Goal: Answer question/provide support: Share knowledge or assist other users

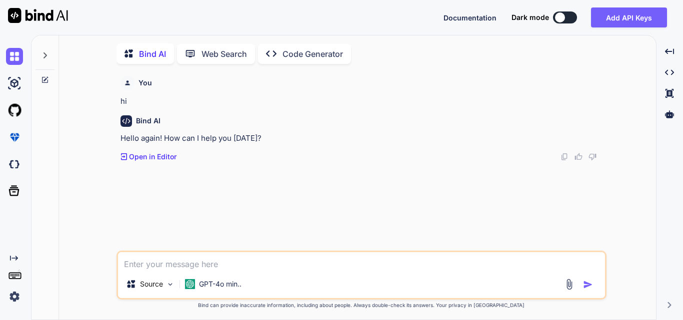
scroll to position [4, 0]
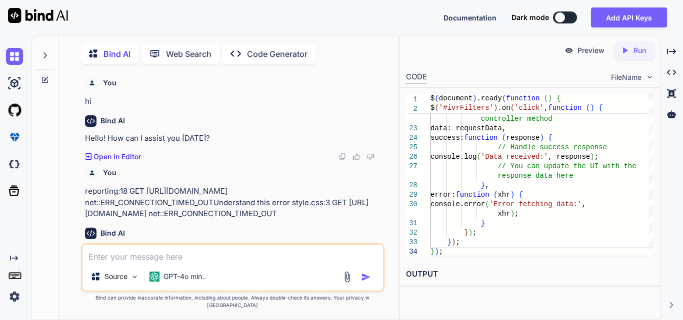
click at [112, 253] on textarea at bounding box center [232, 254] width 300 height 18
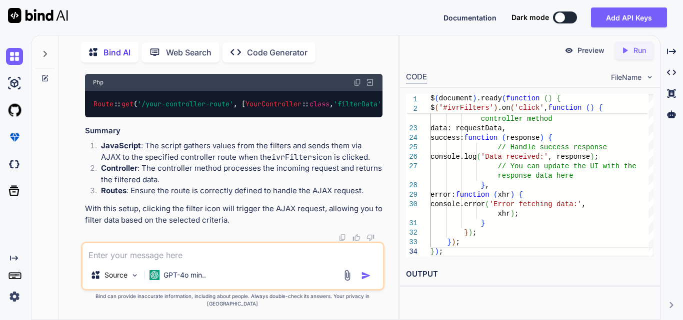
click at [112, 253] on textarea at bounding box center [232, 252] width 300 height 18
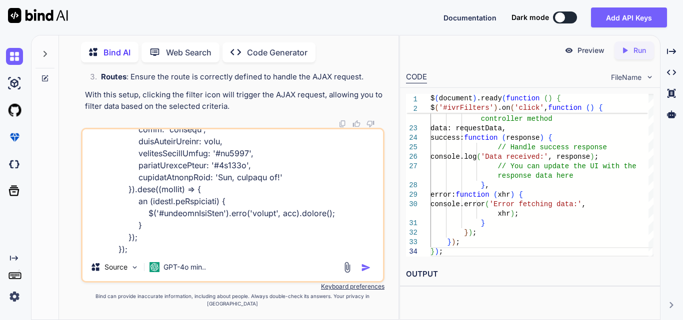
type textarea "@extends('layouts.distributor') @section('title', 'Manage IVR') @section('conte…"
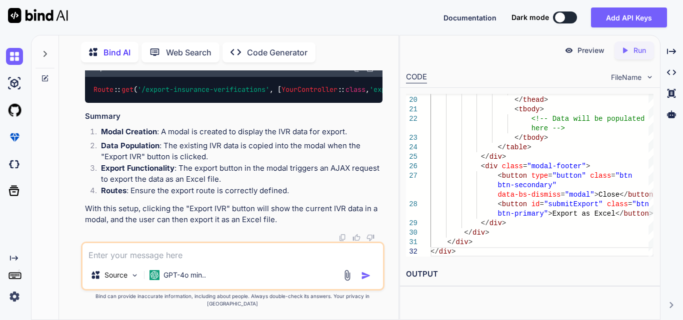
scroll to position [87880, 0]
drag, startPoint x: 197, startPoint y: 147, endPoint x: 282, endPoint y: 197, distance: 98.8
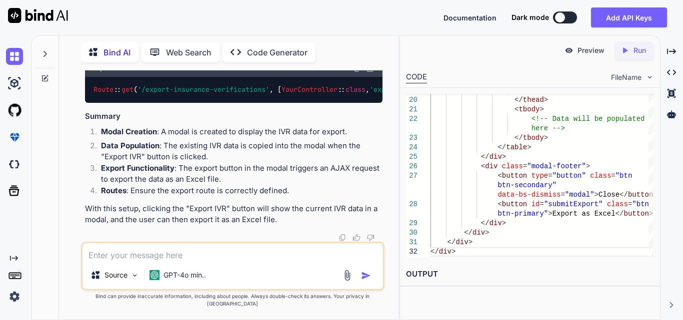
drag, startPoint x: 124, startPoint y: 115, endPoint x: 293, endPoint y: 122, distance: 169.6
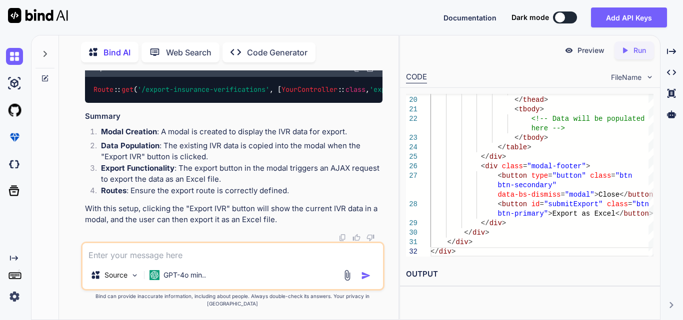
click at [143, 261] on textarea at bounding box center [232, 252] width 300 height 18
click at [142, 261] on textarea at bounding box center [232, 252] width 300 height 18
click at [171, 258] on textarea at bounding box center [232, 252] width 300 height 18
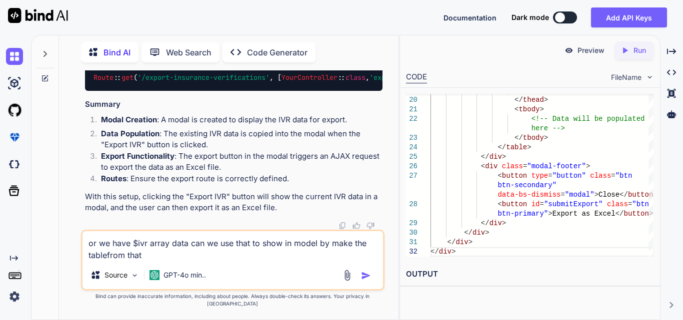
type textarea "or we have $ivr array data can we use that to show in model by make the tablefr…"
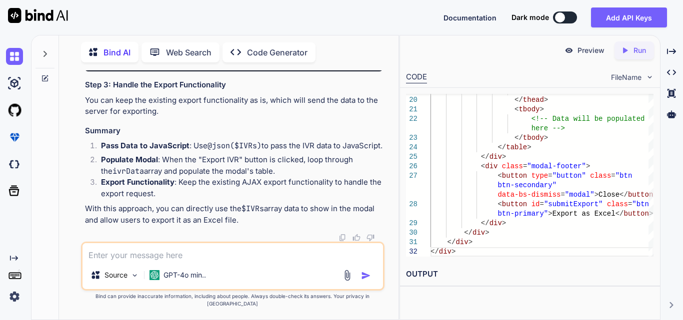
scroll to position [89984, 0]
drag, startPoint x: 106, startPoint y: 136, endPoint x: 236, endPoint y: 220, distance: 154.7
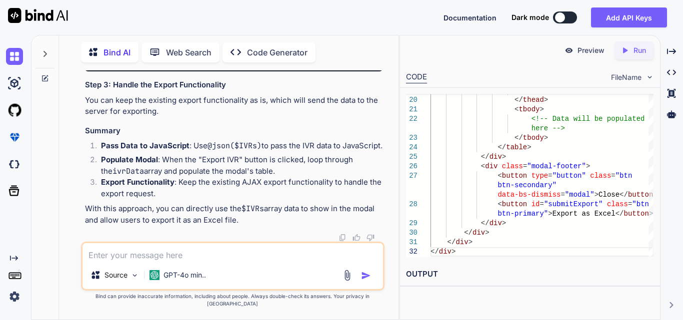
drag, startPoint x: 108, startPoint y: 170, endPoint x: 226, endPoint y: 177, distance: 118.2
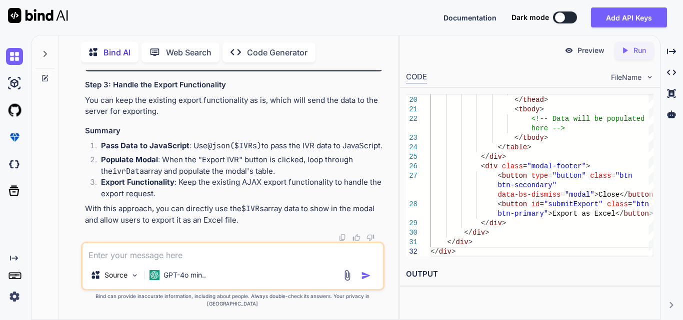
drag, startPoint x: 84, startPoint y: 179, endPoint x: 356, endPoint y: 201, distance: 272.3
drag, startPoint x: 80, startPoint y: 163, endPoint x: 372, endPoint y: 158, distance: 291.4
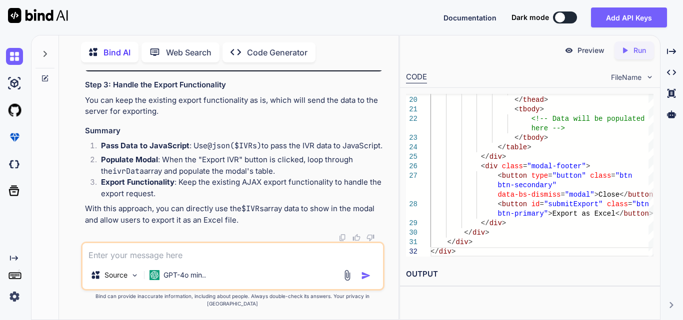
click at [372, 158] on div "You hi Bind AI Hello! How can I assist you [DATE]? Created with Pixso. Open in …" at bounding box center [232, 194] width 303 height 249
drag, startPoint x: 76, startPoint y: 108, endPoint x: 319, endPoint y: 127, distance: 243.1
click at [319, 127] on div "You hi Bind AI Hello! How can I assist you [DATE]? Created with Pixso. Open in …" at bounding box center [232, 194] width 331 height 249
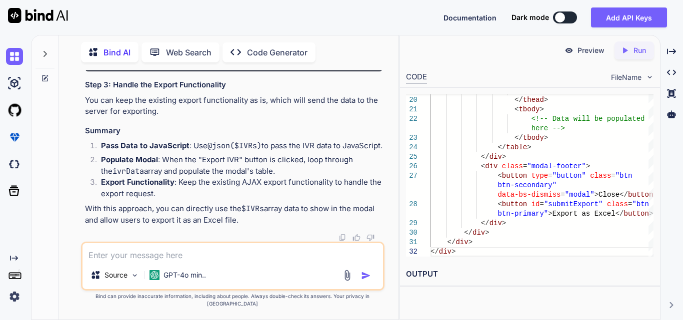
scroll to position [89934, 0]
drag, startPoint x: 103, startPoint y: 105, endPoint x: 310, endPoint y: 141, distance: 209.5
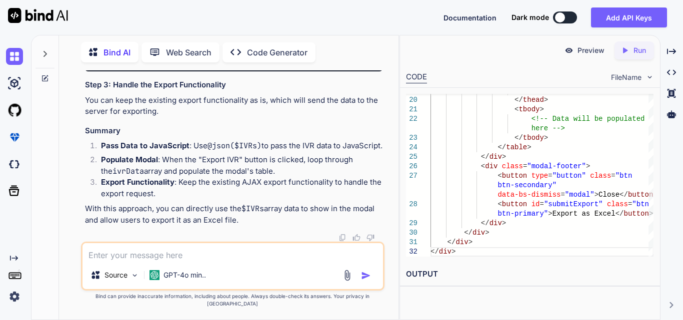
drag, startPoint x: 117, startPoint y: 109, endPoint x: 165, endPoint y: 233, distance: 132.7
drag, startPoint x: 141, startPoint y: 165, endPoint x: 256, endPoint y: 169, distance: 115.0
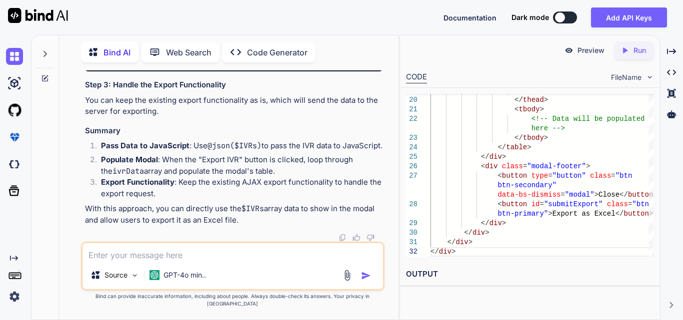
drag, startPoint x: 136, startPoint y: 126, endPoint x: 271, endPoint y: 129, distance: 135.0
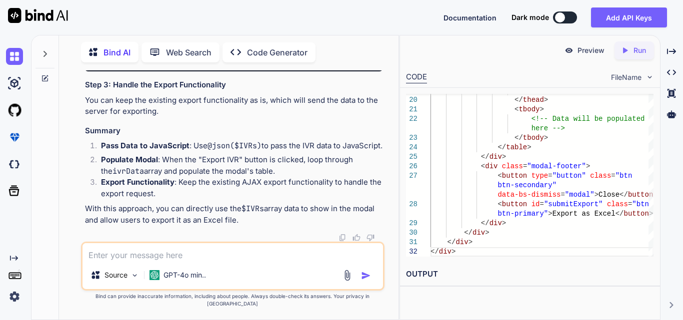
drag, startPoint x: 145, startPoint y: 202, endPoint x: 186, endPoint y: 201, distance: 41.0
click at [189, 12] on span "${[DOMAIN_NAME]}" at bounding box center [221, 7] width 64 height 9
click at [124, 254] on textarea at bounding box center [232, 252] width 300 height 18
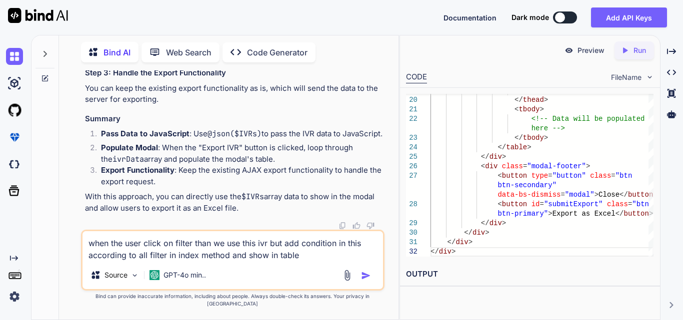
click at [311, 261] on textarea "when the user click on filter than we use this ivr but add condition in this ac…" at bounding box center [232, 246] width 300 height 30
paste textarea "public function index() { try { $user = Auth::user(); $login_type = $user->logi…"
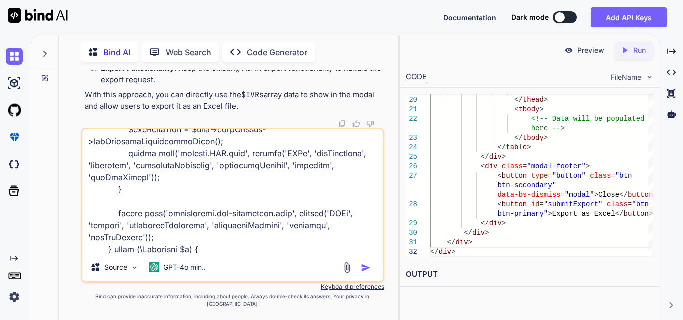
type textarea "when the user click on filter than we use this ivr but add condition in this ac…"
click at [367, 273] on img "button" at bounding box center [366, 268] width 10 height 10
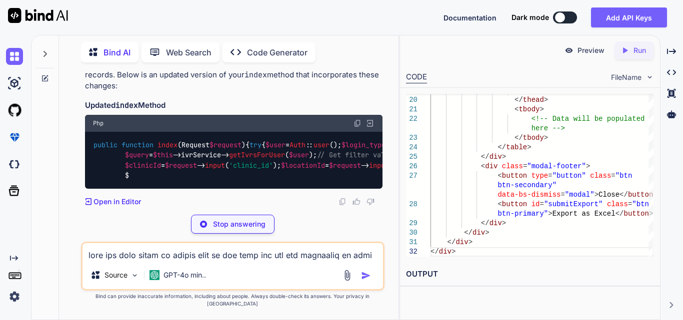
scroll to position [90739, 0]
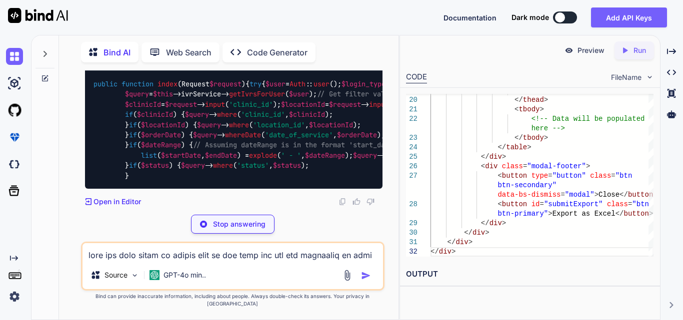
drag, startPoint x: 110, startPoint y: 154, endPoint x: 246, endPoint y: 207, distance: 145.6
click at [246, 189] on div "public function index ( Request $request ) { try { $user = Auth :: user (); $lo…" at bounding box center [233, 130] width 297 height 118
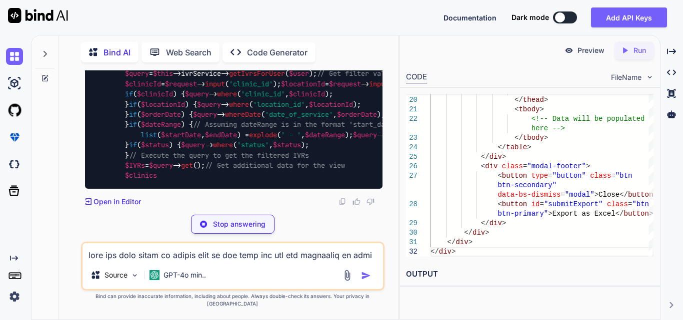
click at [275, 151] on div "public function index ( Request $request ) { try { $user = Auth :: user (); $lo…" at bounding box center [233, 119] width 297 height 138
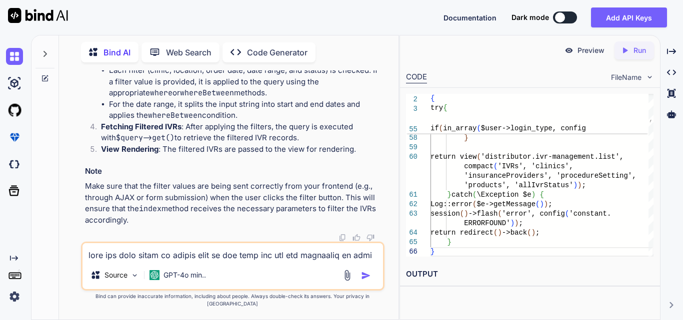
scroll to position [90638, 0]
click at [212, 261] on textarea at bounding box center [232, 252] width 300 height 18
type textarea "how to send request of that filter data to index method"
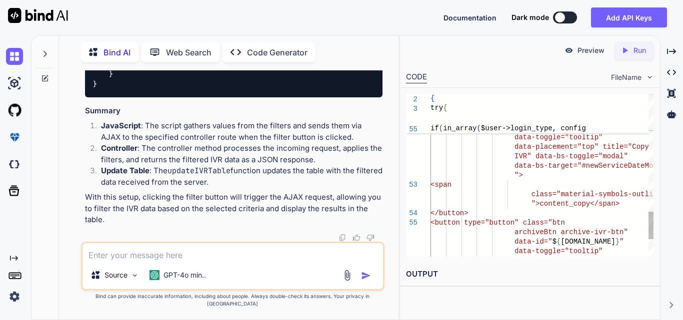
scroll to position [92043, 0]
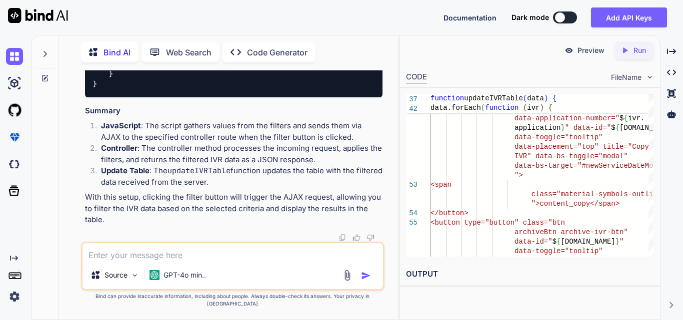
drag, startPoint x: 162, startPoint y: 123, endPoint x: 239, endPoint y: 123, distance: 77.5
drag, startPoint x: 123, startPoint y: 116, endPoint x: 140, endPoint y: 189, distance: 74.4
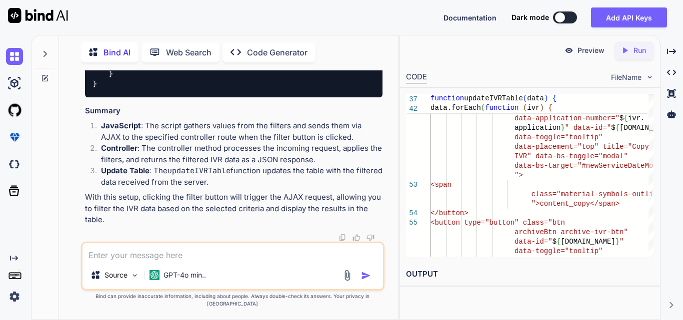
copy code "var requestData = { clinic_id : clinicId, location_id : locationId, order_date …"
click at [116, 261] on textarea at bounding box center [232, 252] width 300 height 18
paste textarea "Route::get('ivr/archive', [IVRController::class, 'archiveList'])->name('ivr.arc…"
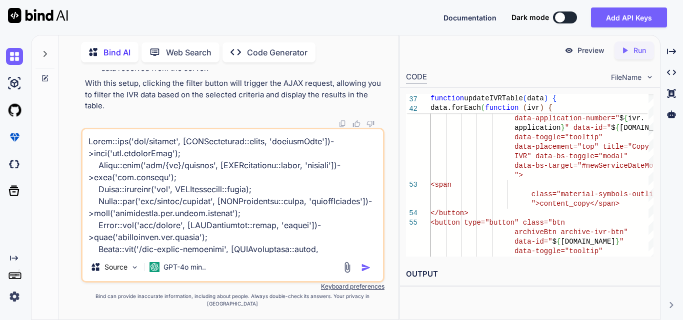
scroll to position [216, 0]
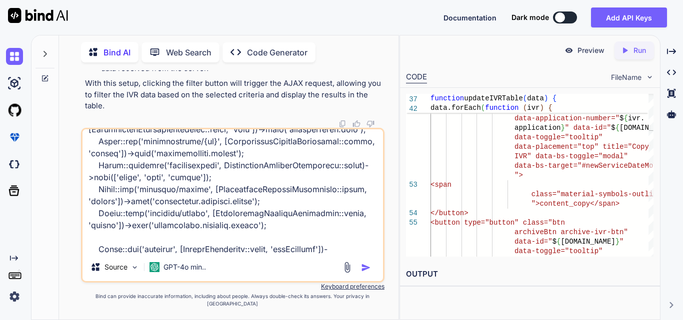
type textarea "Route::get('ivr/archive', [IVRController::class, 'archiveList'])->name('ivr.arc…"
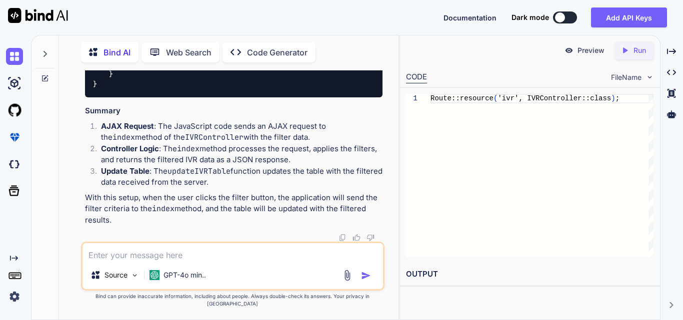
scroll to position [93757, 0]
drag, startPoint x: 154, startPoint y: 84, endPoint x: 226, endPoint y: 88, distance: 71.6
drag, startPoint x: 155, startPoint y: 85, endPoint x: 224, endPoint y: 87, distance: 69.0
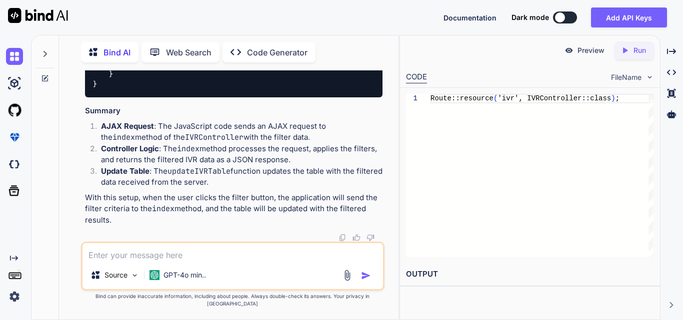
copy code "{{ route(' ivr. index ') }}"
drag, startPoint x: 155, startPoint y: 135, endPoint x: 223, endPoint y: 139, distance: 68.6
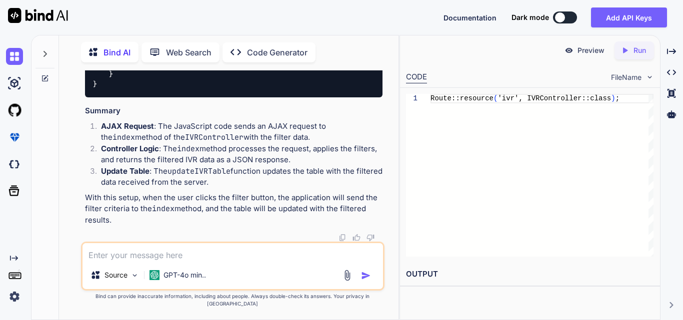
copy code "{{ route(' ivr. index ') }}"
drag, startPoint x: 156, startPoint y: 139, endPoint x: 224, endPoint y: 136, distance: 67.5
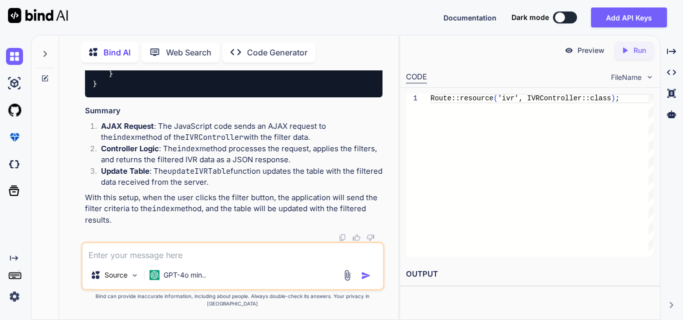
drag, startPoint x: 155, startPoint y: 135, endPoint x: 225, endPoint y: 138, distance: 70.0
copy code "{{ route(' ivr. index ') }}"
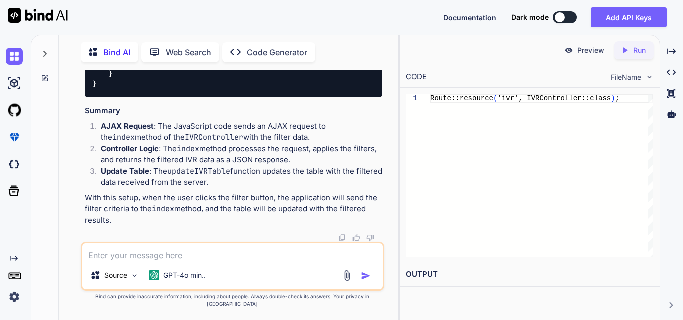
drag, startPoint x: 122, startPoint y: 114, endPoint x: 146, endPoint y: 243, distance: 130.8
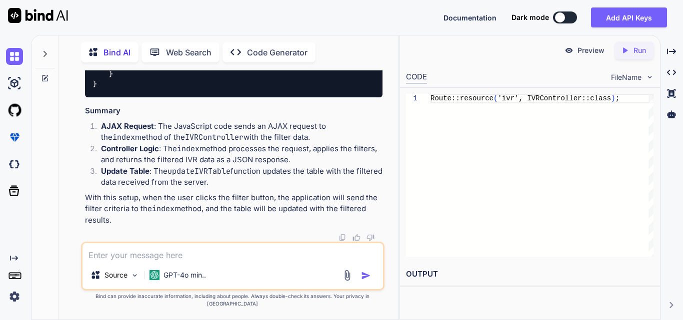
copy code "// Send AJAX request to the index method of IVRController $. ajax ({ url : '{{ …"
drag, startPoint x: 162, startPoint y: 86, endPoint x: 217, endPoint y: 88, distance: 55.5
copy code "route(' ivr. index ')"
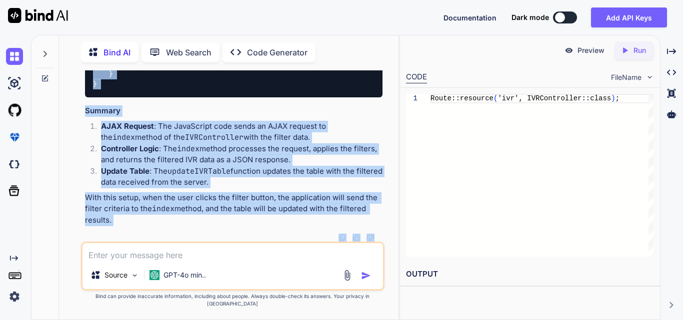
scroll to position [90954, 0]
drag, startPoint x: 122, startPoint y: 81, endPoint x: 196, endPoint y: 237, distance: 172.4
copy code "// Get filter values from the request $clinicId = $request -> input ( 'clinic_i…"
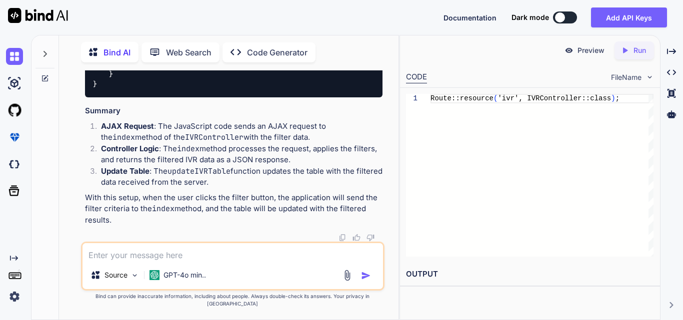
drag, startPoint x: 205, startPoint y: 215, endPoint x: 113, endPoint y: 91, distance: 154.3
copy code "// Get filter values from the request $clinicId = $request -> input ( 'clinic_i…"
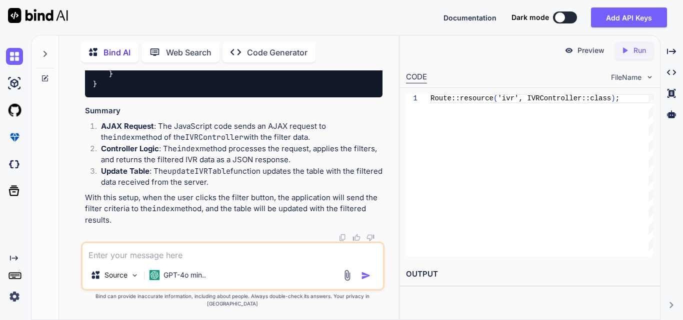
scroll to position [90744, 0]
drag, startPoint x: 122, startPoint y: 121, endPoint x: 140, endPoint y: 120, distance: 17.5
copy span "$query"
click at [215, 258] on textarea at bounding box center [232, 252] width 300 height 18
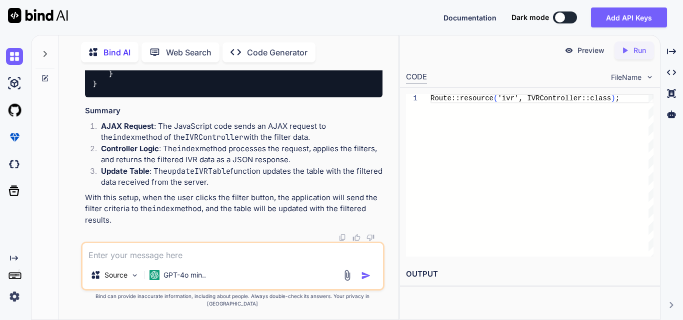
paste textarea "$query = $this->ivrService->getIvrsForUser($user); // Get filter values from th…"
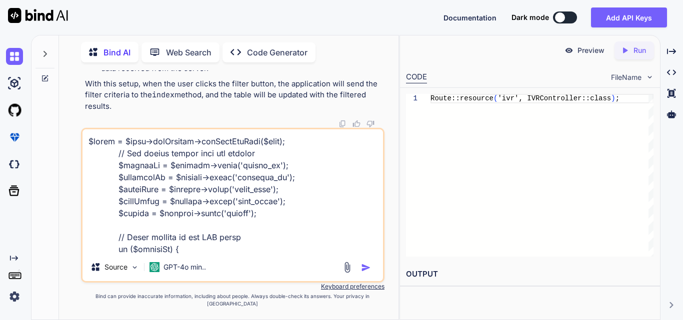
scroll to position [288, 0]
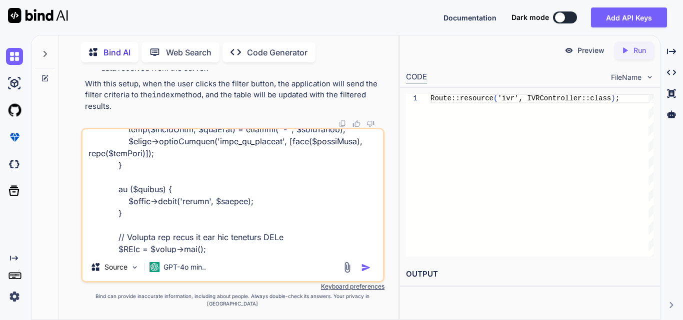
click at [204, 253] on textarea at bounding box center [232, 191] width 300 height 124
paste textarea "public function getIvrsForUser(User $user): Collection { try { $user = Auth::us…"
type textarea "$query = $this->ivrService->getIvrsForUser($user); // Get filter values from th…"
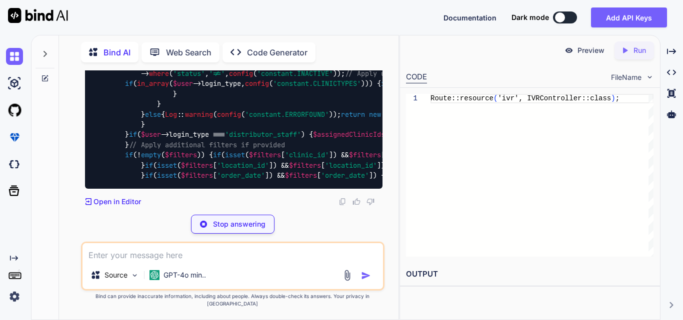
scroll to position [95328, 0]
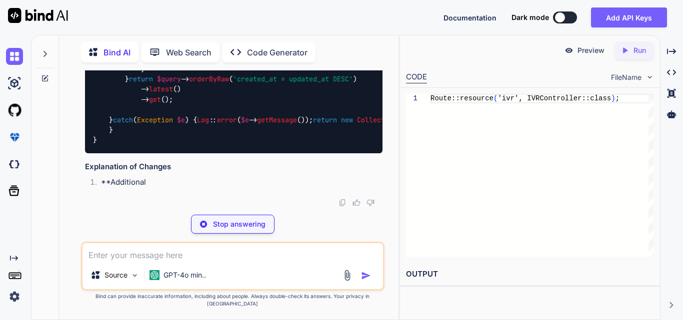
drag, startPoint x: 227, startPoint y: 118, endPoint x: 265, endPoint y: 118, distance: 38.5
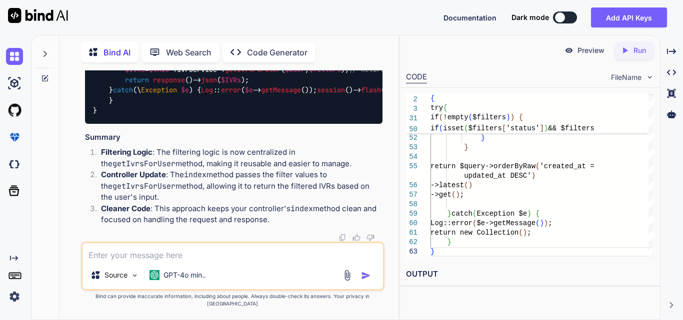
scroll to position [96328, 0]
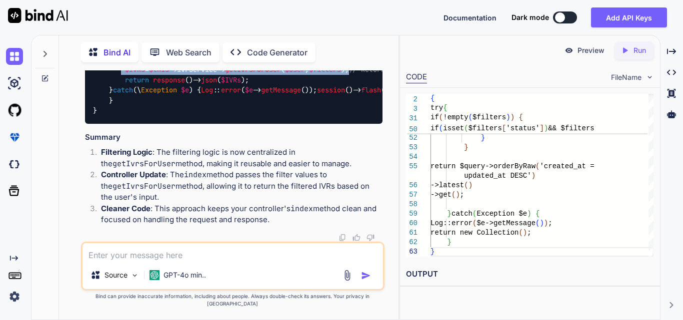
drag, startPoint x: 118, startPoint y: 147, endPoint x: 312, endPoint y: 147, distance: 193.9
click at [312, 124] on div "public function index ( Request $request ) { try { $user = Auth :: user (); $lo…" at bounding box center [233, 74] width 297 height 97
drag, startPoint x: 118, startPoint y: 142, endPoint x: 313, endPoint y: 176, distance: 197.3
click at [313, 124] on div "public function index ( Request $request ) { try { $user = Auth :: user (); $lo…" at bounding box center [233, 74] width 297 height 97
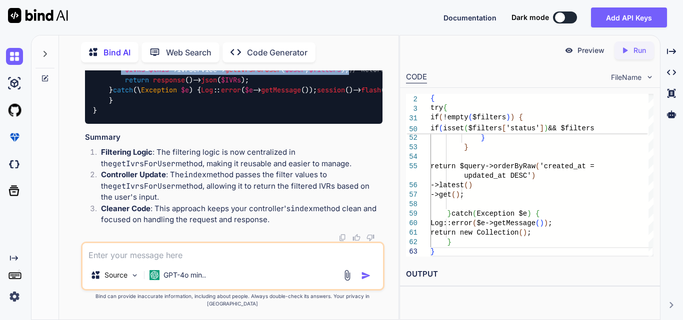
copy code "// Get filter values from the request $filters = [ 'clinic_id' => $request -> i…"
drag, startPoint x: 227, startPoint y: 146, endPoint x: 264, endPoint y: 145, distance: 37.0
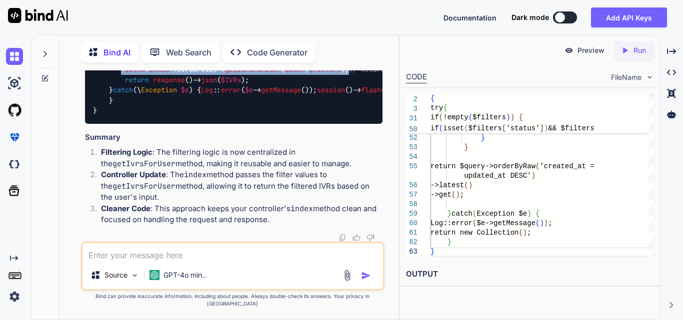
drag, startPoint x: 119, startPoint y: 102, endPoint x: 220, endPoint y: 214, distance: 151.1
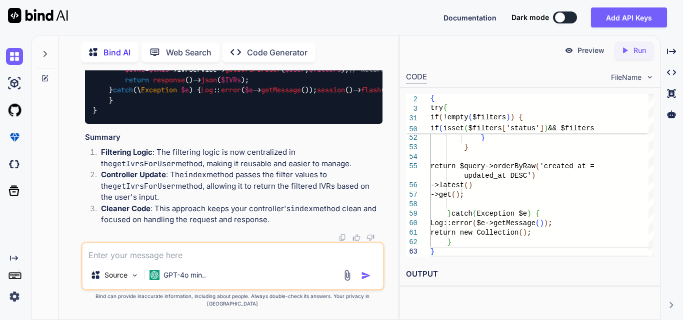
click at [159, 260] on textarea at bounding box center [232, 252] width 300 height 18
paste textarea "$('#applyFilter').on('click', function () { var clinicId = $('#clinicFilter').v…"
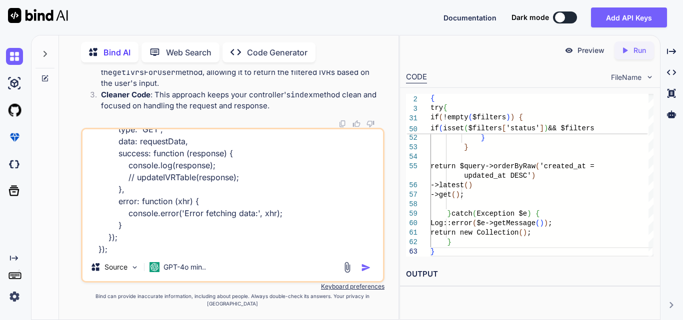
paste textarea "public function index(Request $request) { try { $user = Auth::user(); $login_ty…"
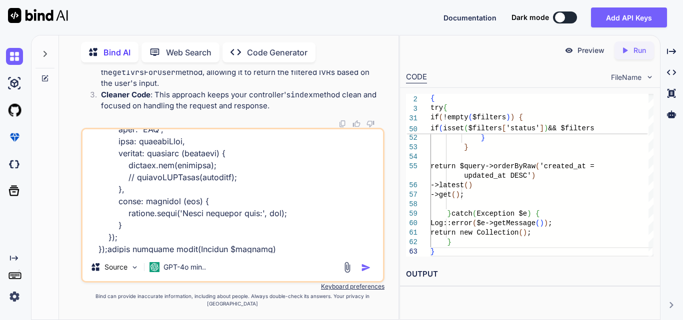
scroll to position [756, 0]
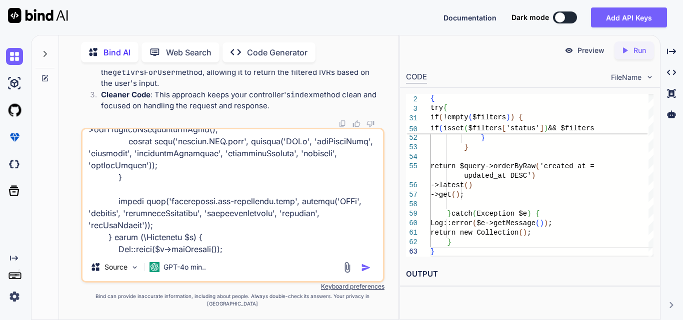
paste textarea "@extends('layouts.distributor') @section('title', 'Manage IVR') @section('conte…"
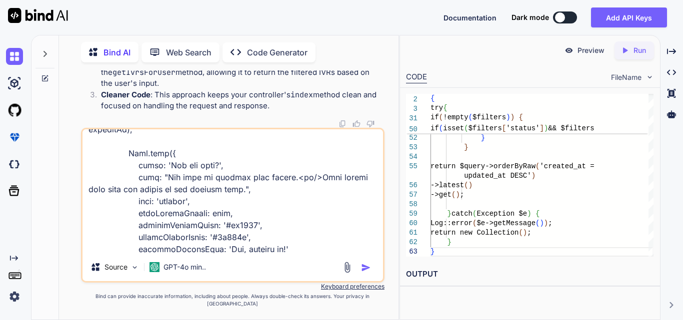
type textarea "$('#applyFilter').on('click', function () { var clinicId = $('#clinicFilter').v…"
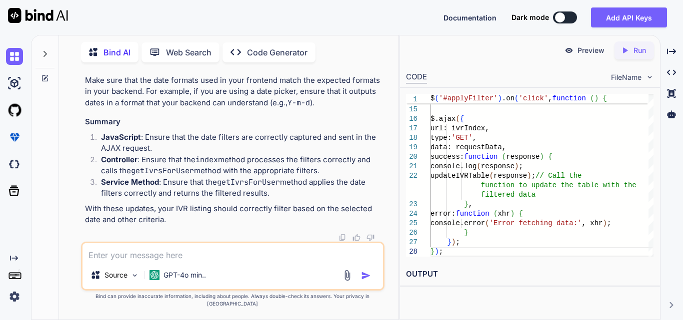
scroll to position [99014, 0]
click at [186, 260] on textarea at bounding box center [232, 252] width 300 height 18
type textarea "show this filter data in table"
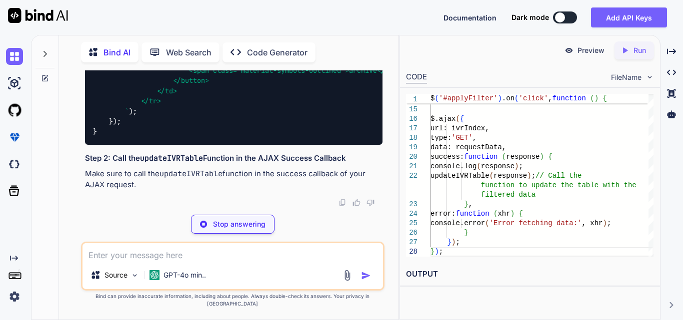
scroll to position [99270, 0]
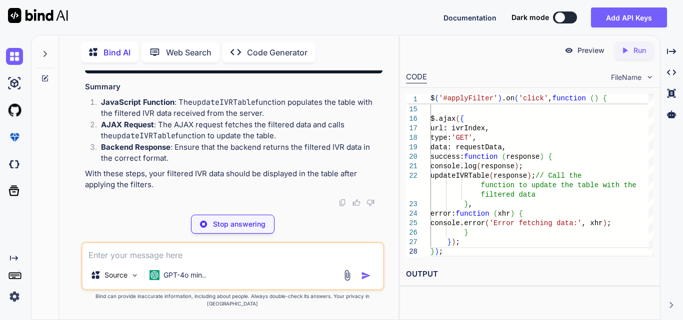
click at [142, 261] on textarea at bounding box center [232, 252] width 300 height 18
drag, startPoint x: 232, startPoint y: 260, endPoint x: 79, endPoint y: 262, distance: 153.5
click at [79, 262] on div "You hi Bind AI Hello! How can I assist you [DATE]? Created with Pixso. Open in …" at bounding box center [232, 194] width 331 height 249
paste textarea "<div class="table-responsive"> <table id="IVRDataTable" class="table clinicTabl…"
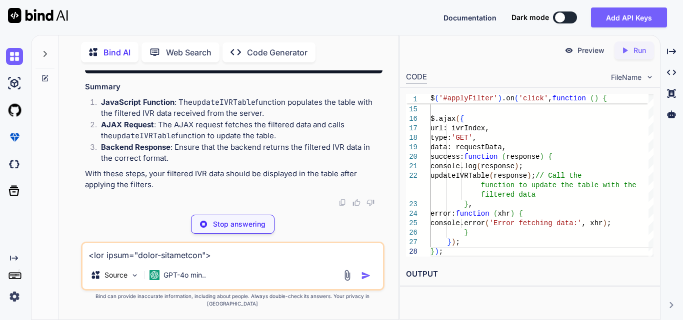
scroll to position [624, 0]
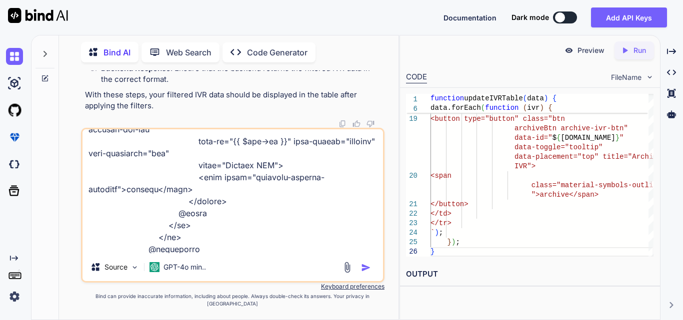
type textarea "<div class="table-responsive"> <table id="IVRDataTable" class="table clinicTabl…"
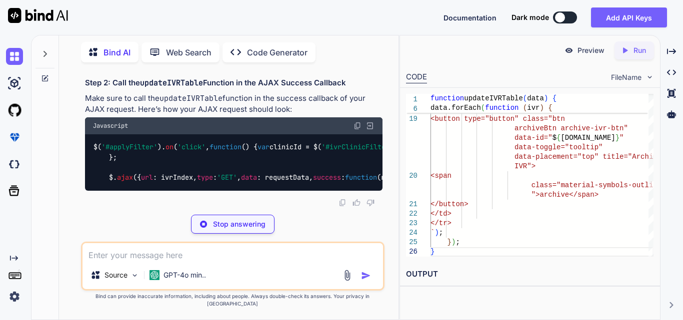
scroll to position [101150, 0]
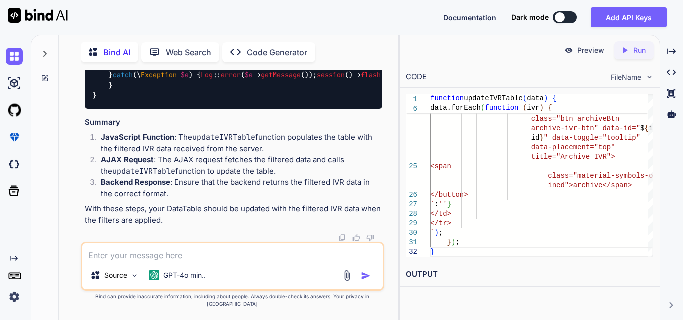
scroll to position [101200, 0]
click at [142, 257] on textarea at bounding box center [232, 252] width 300 height 18
paste textarea "public function index(Request $request) { try { $user = Auth::user(); $login_ty…"
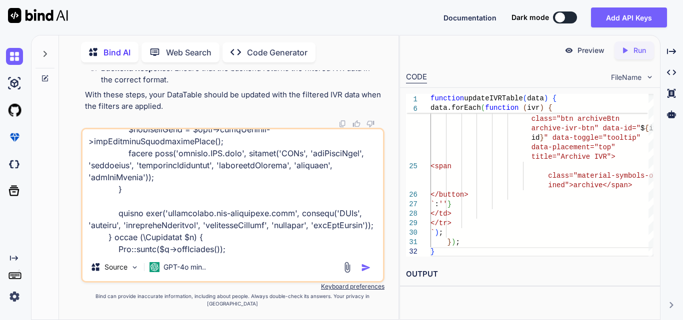
scroll to position [432, 0]
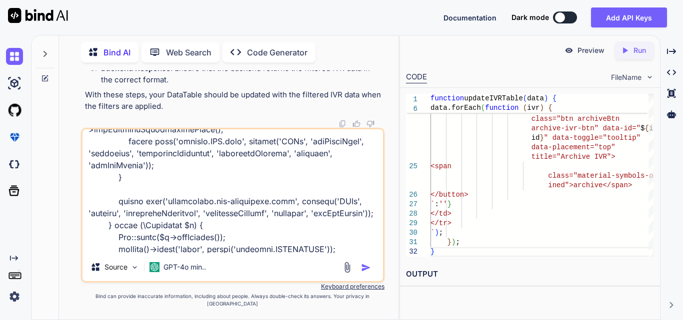
type textarea "public function index(Request $request) { try { $user = Auth::user(); $login_ty…"
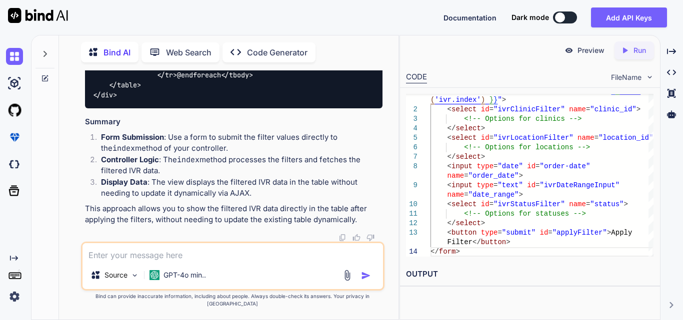
scroll to position [102810, 0]
drag, startPoint x: 230, startPoint y: 140, endPoint x: 293, endPoint y: 139, distance: 62.5
click at [168, 259] on textarea at bounding box center [232, 252] width 300 height 18
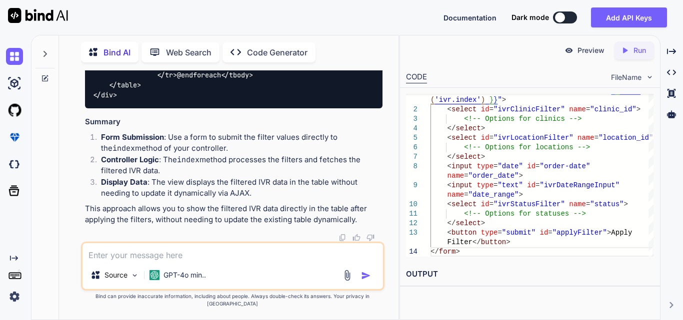
paste textarea "<div class="{{ $filterType }}Filters {{ $customClass ?? '' }}"> <div class="row…"
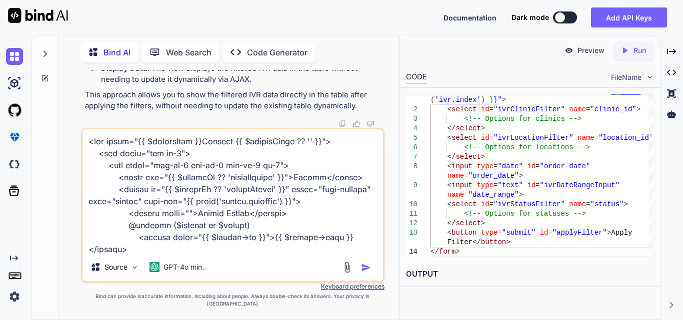
scroll to position [816, 0]
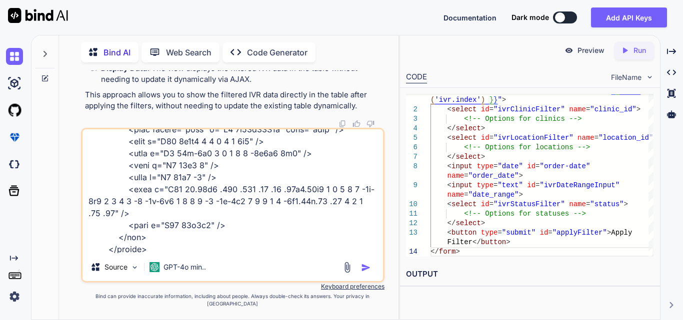
click at [143, 264] on div "Source GPT-4o min.." at bounding box center [232, 205] width 303 height 155
click at [141, 253] on textarea at bounding box center [232, 191] width 300 height 124
paste textarea "<form id="filterForm" method="GET" action="{{ route('ivr.index') }}"> <select i…"
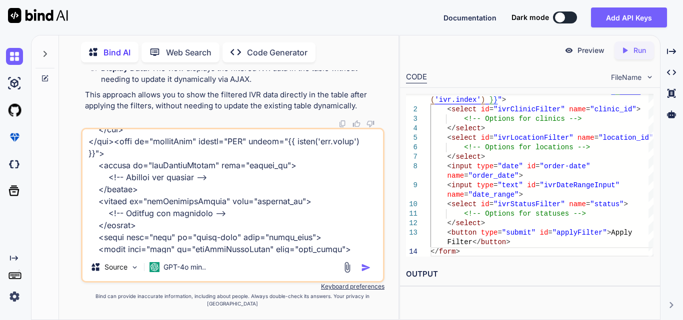
type textarea "<div class="{{ $filterType }}Filters {{ $customClass ?? '' }}"> <div class="row…"
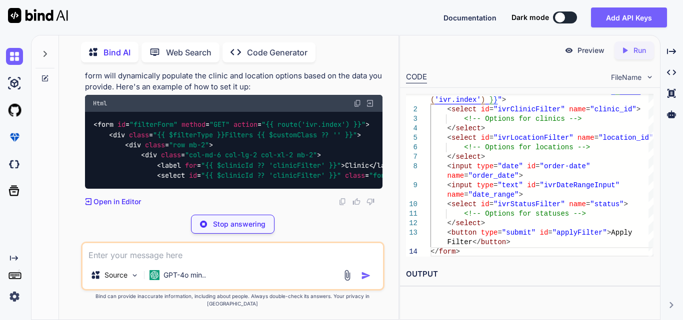
scroll to position [104600, 0]
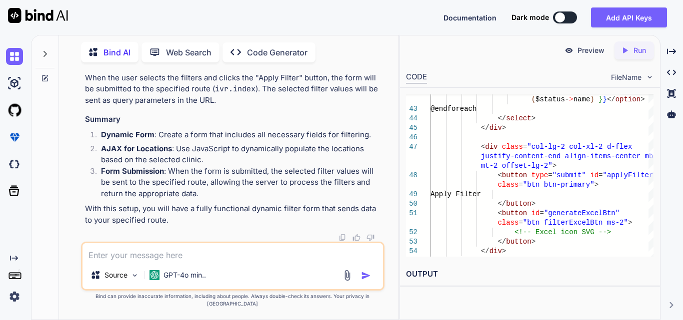
click at [174, 258] on textarea at bounding box center [232, 252] width 300 height 18
type textarea "w"
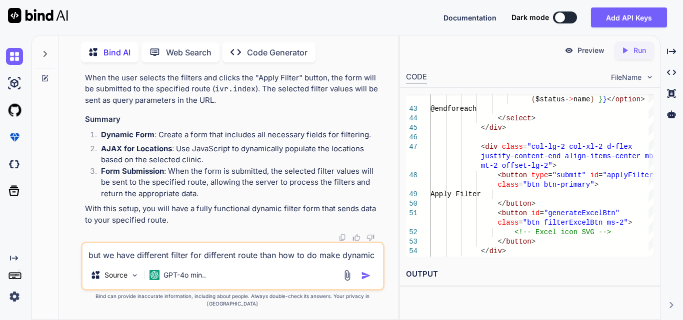
click at [357, 261] on textarea "but we have different filter for different route than how to do make dynamic" at bounding box center [232, 252] width 300 height 18
paste textarea "<div class="filtercard"> @include('includes.components.export-filters', [ 'clin…"
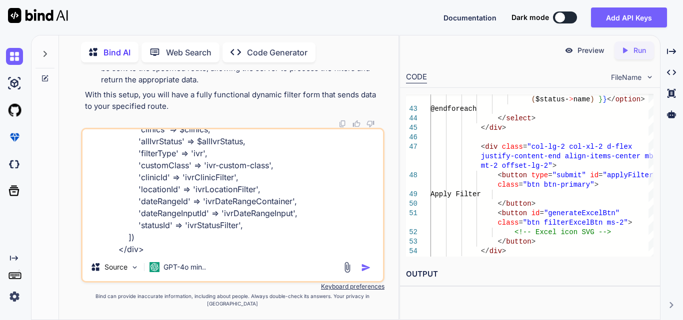
click at [209, 251] on textarea "but we have different filter for different route than how to do make dynamic<di…" at bounding box center [232, 191] width 300 height 124
type textarea "but we have different filter for different route than how to do make dynamic<di…"
click at [365, 273] on img "button" at bounding box center [366, 268] width 10 height 10
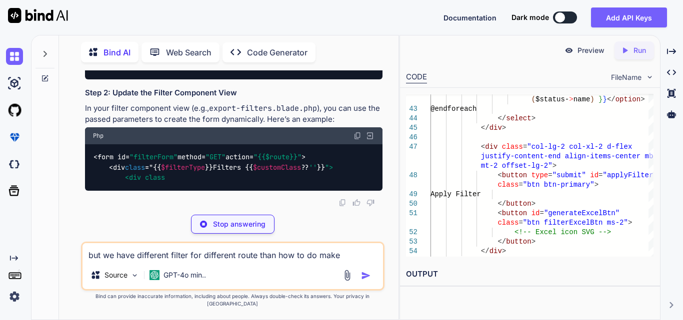
scroll to position [106271, 0]
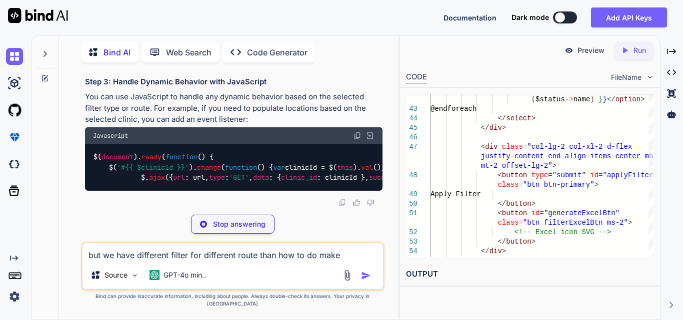
scroll to position [106310, 0]
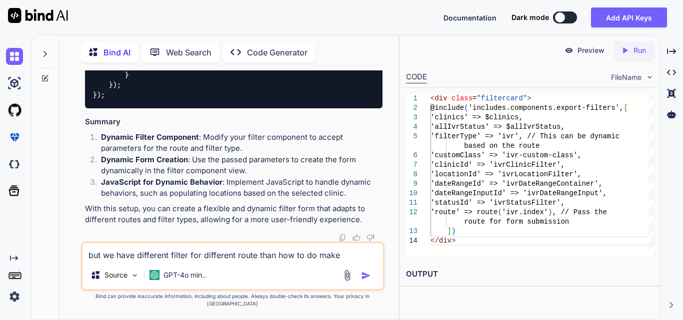
scroll to position [106110, 0]
drag, startPoint x: 123, startPoint y: 222, endPoint x: 215, endPoint y: 219, distance: 91.5
drag, startPoint x: 93, startPoint y: 182, endPoint x: 286, endPoint y: 183, distance: 192.9
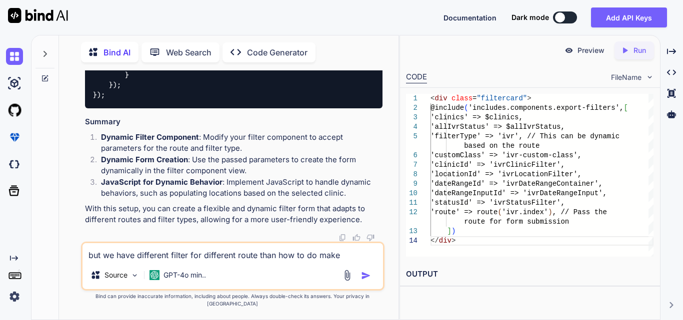
click at [183, 255] on textarea "but we have different filter for different route than how to do make dynamic<di…" at bounding box center [232, 252] width 300 height 18
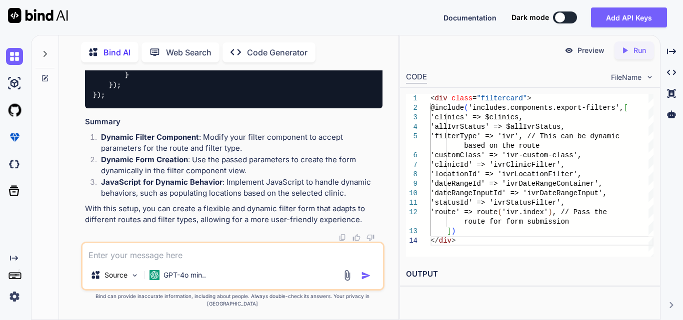
paste textarea "[URL][TECHNICAL_ID]"
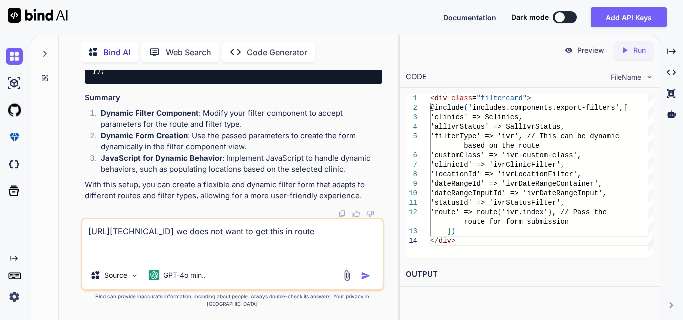
type textarea "[URL][TECHNICAL_ID] we does not want to get this in route"
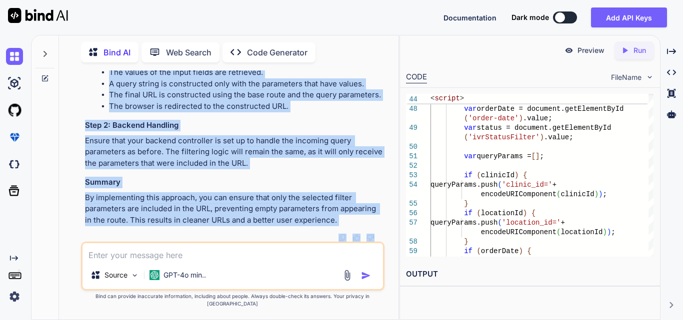
scroll to position [108190, 0]
drag, startPoint x: 107, startPoint y: 83, endPoint x: 253, endPoint y: 232, distance: 208.2
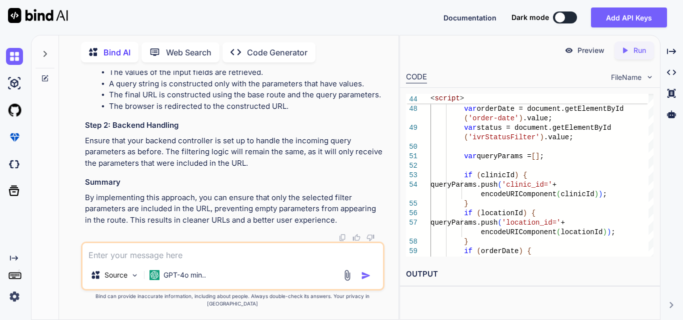
click at [147, 259] on textarea at bounding box center [232, 252] width 300 height 18
paste textarea "document.getElementById('applyFilter').addEventListener('click', function() { v…"
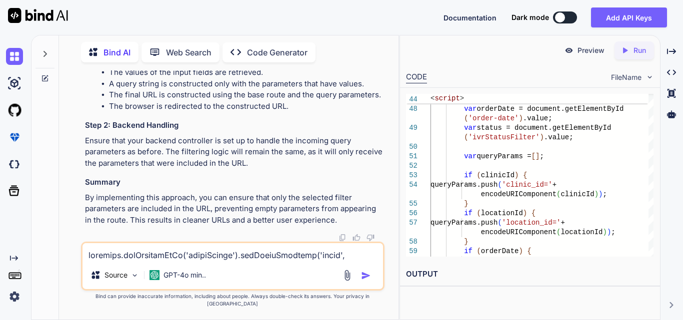
scroll to position [192, 0]
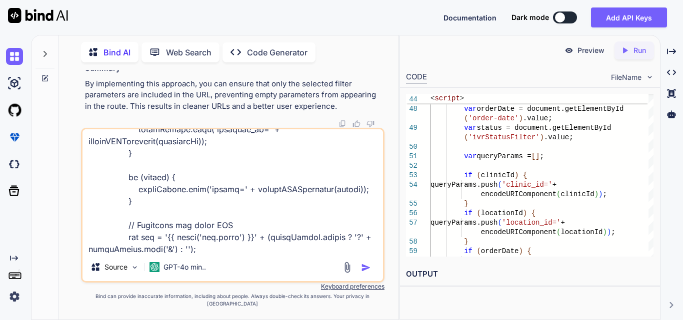
type textarea "document.getElementById('applyFilter').addEventListener('click', function() { v…"
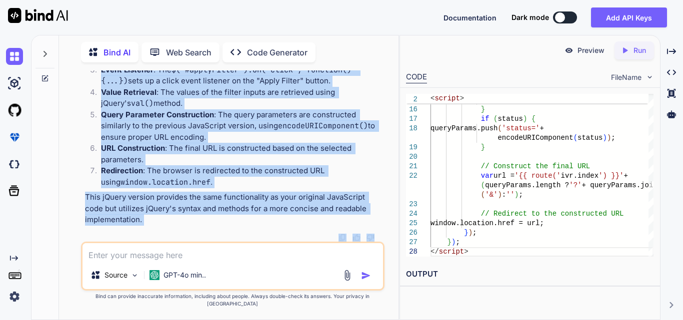
scroll to position [109207, 0]
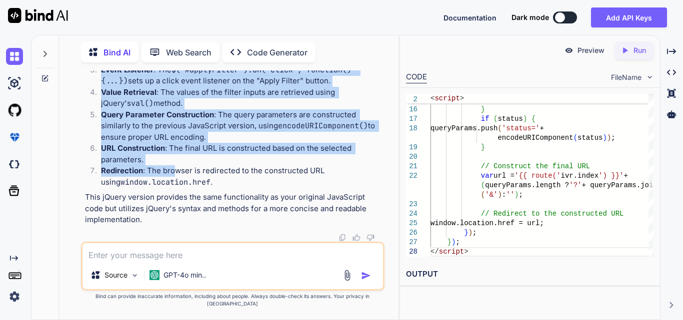
drag, startPoint x: 116, startPoint y: 104, endPoint x: 161, endPoint y: 166, distance: 76.3
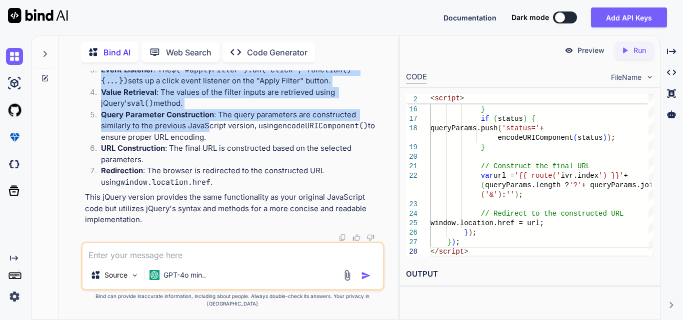
scroll to position [108957, 0]
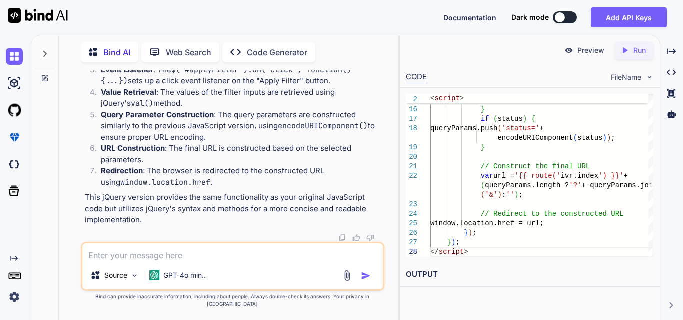
scroll to position [109175, 0]
drag, startPoint x: 122, startPoint y: 114, endPoint x: 180, endPoint y: 68, distance: 74.4
click at [180, 68] on div "Bind AI Web Search Created with Pixso. Code Generator You hi Bind AI Hello! How…" at bounding box center [228, 179] width 339 height 282
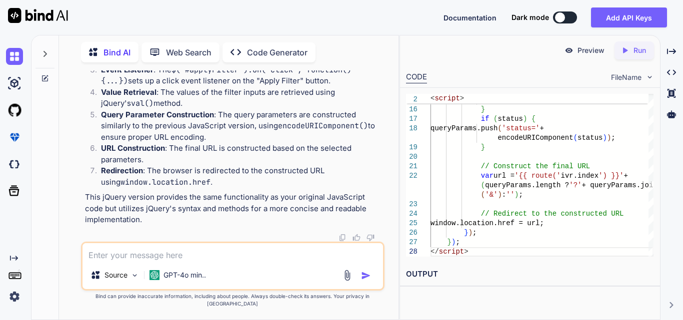
scroll to position [109005, 0]
drag, startPoint x: 121, startPoint y: 156, endPoint x: 185, endPoint y: 201, distance: 78.6
click at [170, 261] on textarea at bounding box center [232, 252] width 300 height 18
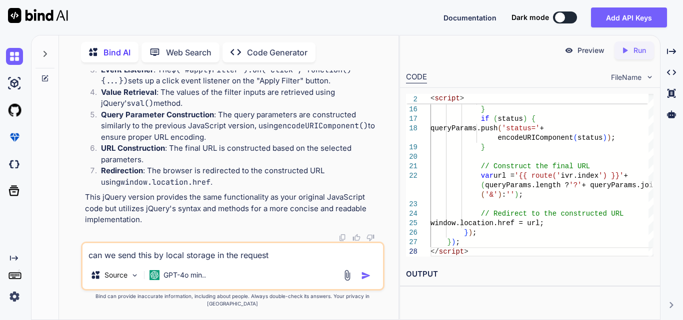
type textarea "can we send this by local storage in the request"
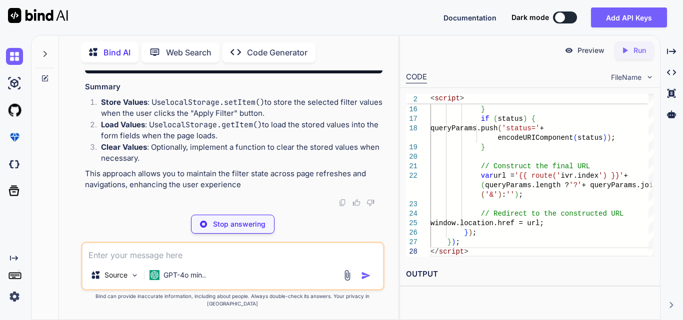
scroll to position [109876, 0]
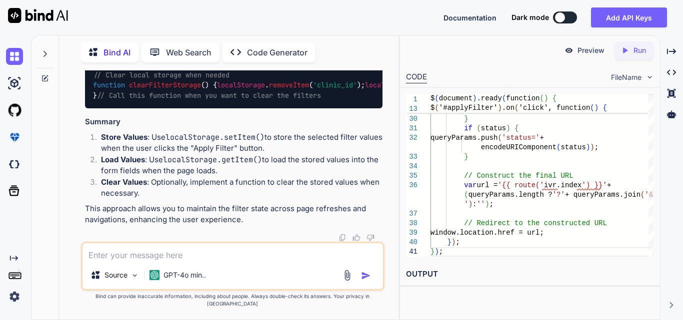
drag, startPoint x: 107, startPoint y: 163, endPoint x: 244, endPoint y: 165, distance: 137.0
drag, startPoint x: 193, startPoint y: 135, endPoint x: 377, endPoint y: 140, distance: 184.0
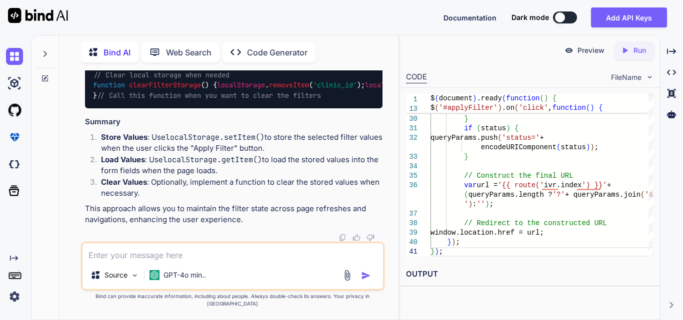
click at [177, 260] on textarea at bounding box center [232, 252] width 300 height 18
paste textarea "<form id="filterForm" method="GET" action="{{ $route }}"> <div class="{{ $filte…"
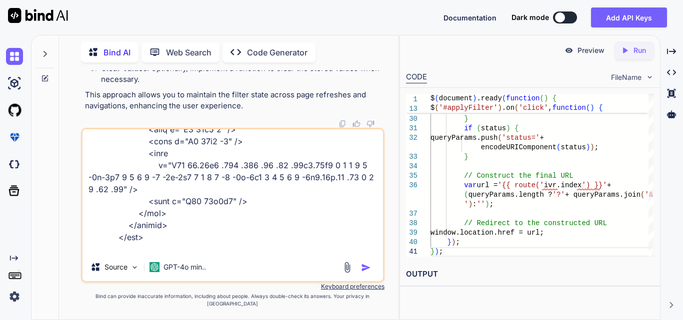
scroll to position [984, 0]
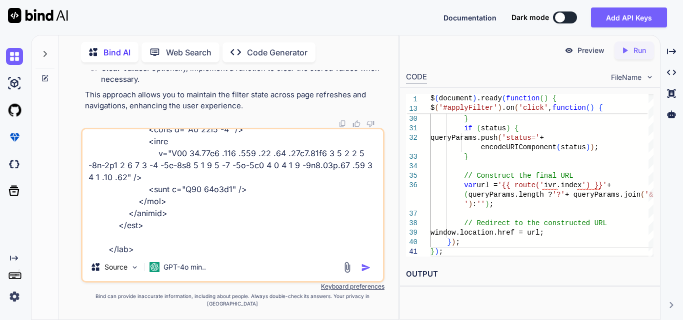
type textarea "<form id="filterForm" method="GET" action="{{ $route }}"> <div class="{{ $filte…"
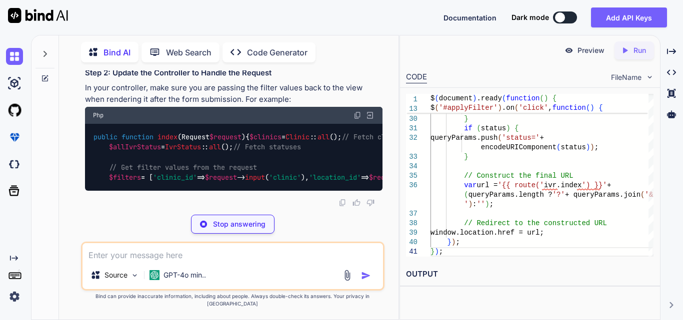
scroll to position [111786, 0]
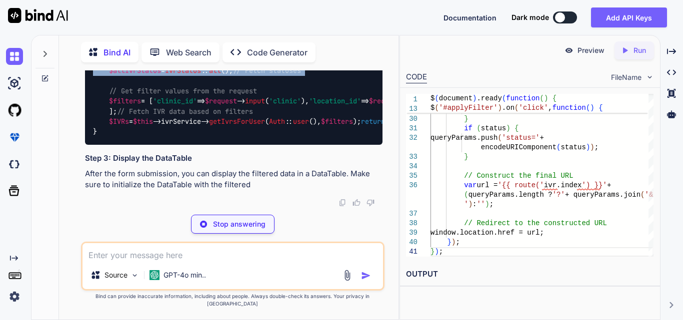
drag, startPoint x: 109, startPoint y: 111, endPoint x: 275, endPoint y: 127, distance: 167.2
click at [261, 133] on div "public function index ( Request $request ) { $clinics = Clinic :: all (); // Fe…" at bounding box center [233, 95] width 297 height 97
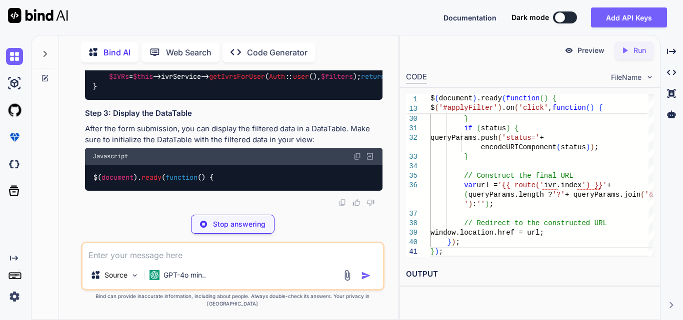
click at [275, 100] on div "public function index ( Request $request ) { $clinics = Clinic :: all (); // Fe…" at bounding box center [233, 50] width 297 height 97
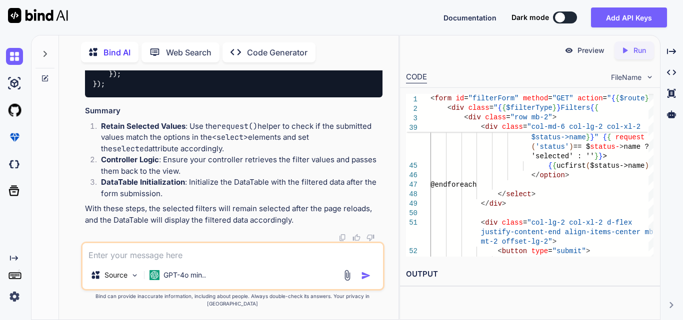
scroll to position [112060, 0]
drag, startPoint x: 117, startPoint y: 135, endPoint x: 180, endPoint y: 222, distance: 107.4
click at [180, 97] on div "$( document ). ready ( function ( ) { $( '#IVRDataTable' ). DataTable ({ // You…" at bounding box center [233, 18] width 297 height 158
click at [240, 97] on div "$( document ). ready ( function ( ) { $( '#IVRDataTable' ). DataTable ({ // You…" at bounding box center [233, 18] width 297 height 158
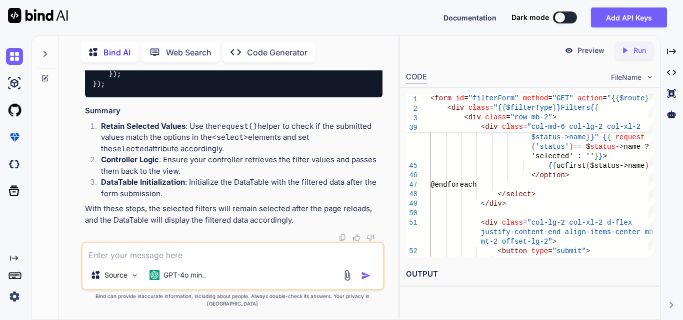
drag, startPoint x: 79, startPoint y: 166, endPoint x: 266, endPoint y: 180, distance: 187.4
click at [266, 180] on div "You hi Bind AI Hello! How can I assist you [DATE]? Created with Pixso. Open in …" at bounding box center [232, 194] width 331 height 249
drag, startPoint x: 108, startPoint y: 127, endPoint x: 130, endPoint y: 185, distance: 62.0
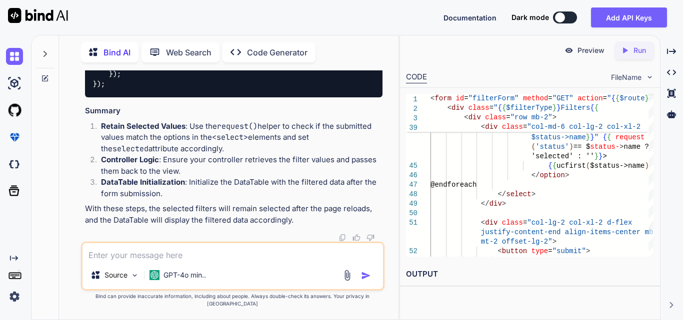
drag, startPoint x: 97, startPoint y: 159, endPoint x: 344, endPoint y: 163, distance: 246.9
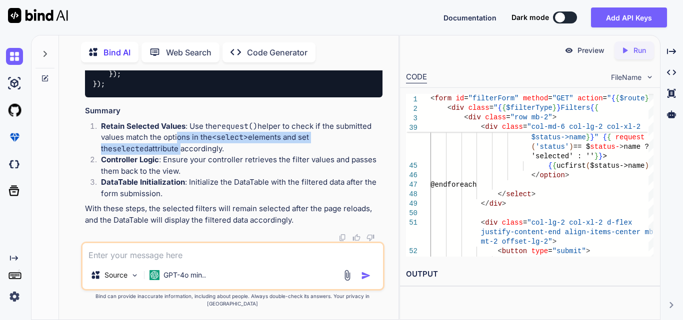
drag, startPoint x: 146, startPoint y: 194, endPoint x: 353, endPoint y: 192, distance: 206.9
click at [353, 155] on li "Retain Selected Values : Use the request() helper to check if the submitted val…" at bounding box center [237, 138] width 289 height 34
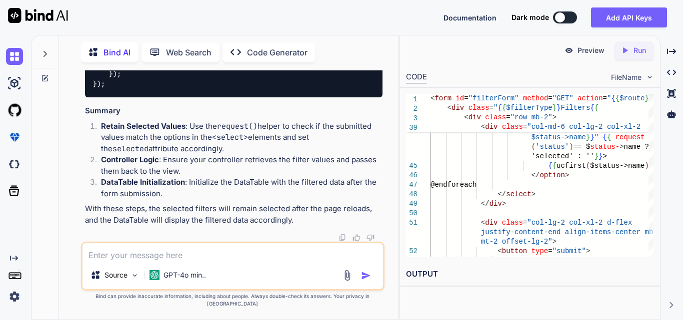
click at [175, 155] on li "Retain Selected Values : Use the request() helper to check if the submitted val…" at bounding box center [237, 138] width 289 height 34
click at [144, 261] on textarea at bounding box center [232, 252] width 300 height 18
click at [140, 259] on textarea at bounding box center [232, 252] width 300 height 18
type textarea "can we store this selected filter data and ivr data in local storage"
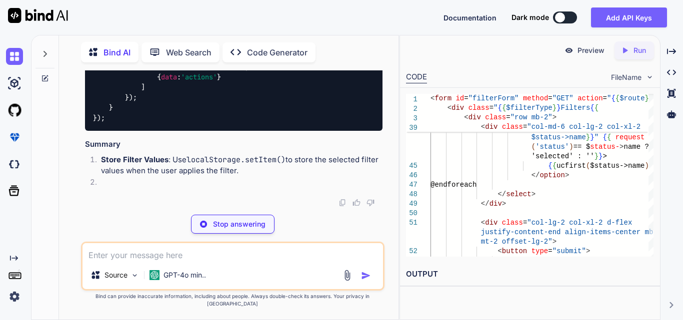
scroll to position [112666, 0]
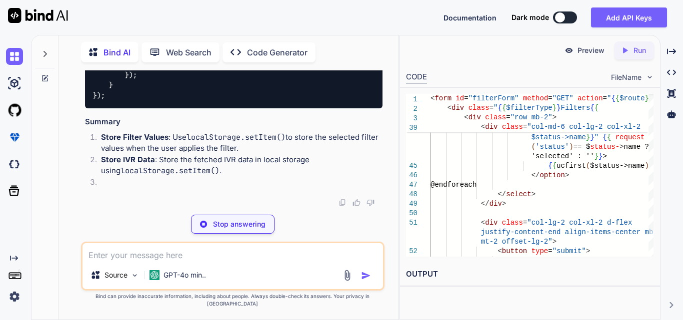
drag, startPoint x: 100, startPoint y: 116, endPoint x: 275, endPoint y: 143, distance: 176.9
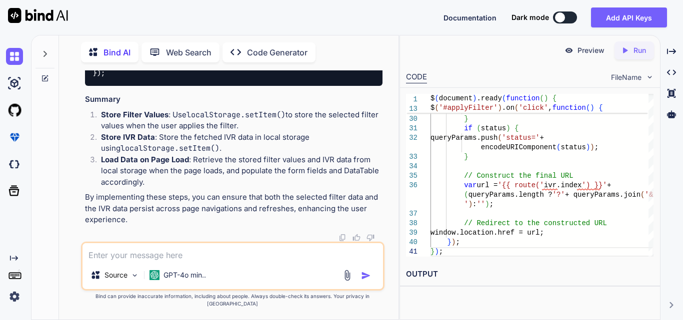
scroll to position [112866, 0]
drag, startPoint x: 299, startPoint y: 220, endPoint x: 358, endPoint y: 215, distance: 59.2
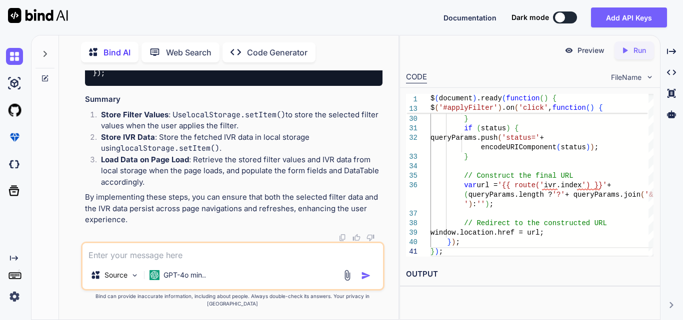
drag, startPoint x: 106, startPoint y: 145, endPoint x: 299, endPoint y: 151, distance: 193.0
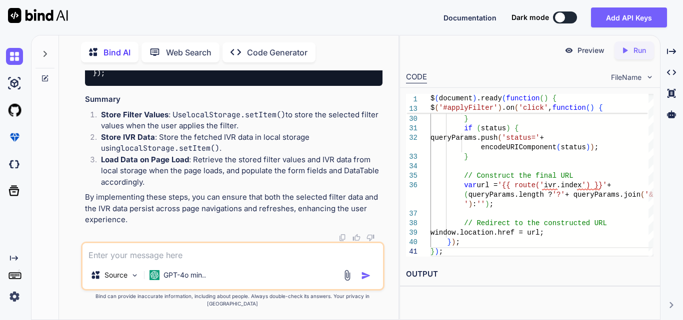
drag, startPoint x: 107, startPoint y: 149, endPoint x: 137, endPoint y: 238, distance: 93.3
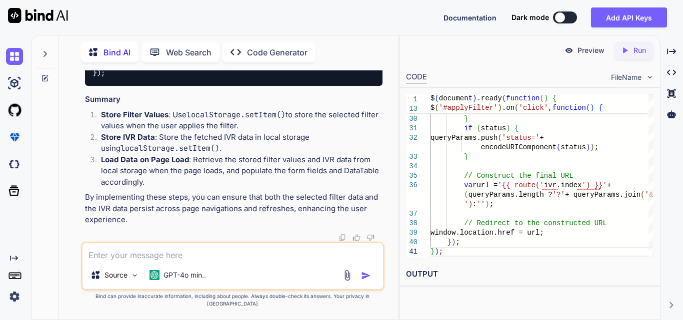
scroll to position [112716, 0]
drag, startPoint x: 122, startPoint y: 154, endPoint x: 163, endPoint y: 246, distance: 100.7
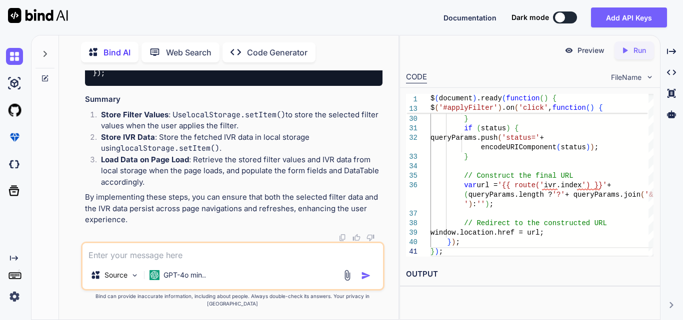
drag, startPoint x: 247, startPoint y: 169, endPoint x: 115, endPoint y: 94, distance: 151.8
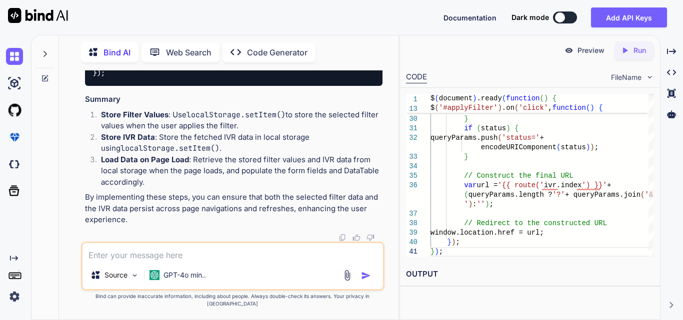
drag, startPoint x: 123, startPoint y: 166, endPoint x: 158, endPoint y: 252, distance: 93.5
click at [158, 252] on div "You hi Bind AI Hello! How can I assist you [DATE]? Created with Pixso. Open in …" at bounding box center [232, 194] width 303 height 249
drag, startPoint x: 106, startPoint y: 166, endPoint x: 310, endPoint y: 169, distance: 203.9
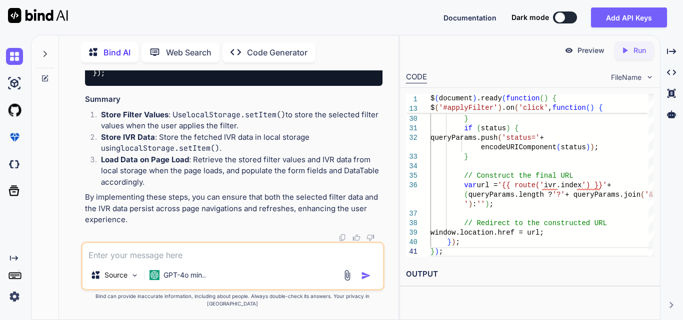
drag, startPoint x: 130, startPoint y: 106, endPoint x: 170, endPoint y: 201, distance: 103.2
click at [170, 86] on div "$( document ). ready ( function ( ) { // Load IVR data from local storage var s…" at bounding box center [233, 12] width 297 height 148
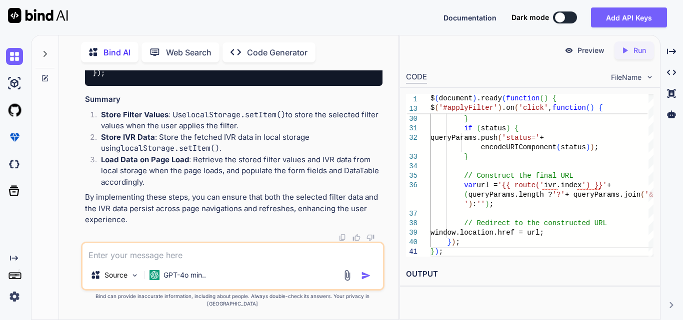
click at [217, 86] on div "$( document ). ready ( function ( ) { // Load IVR data from local storage var s…" at bounding box center [233, 12] width 297 height 148
drag, startPoint x: 152, startPoint y: 125, endPoint x: 214, endPoint y: 189, distance: 89.4
click at [214, 86] on div "$( document ). ready ( function ( ) { // Load IVR data from local storage var s…" at bounding box center [233, 12] width 297 height 148
click at [237, 86] on div "$( document ). ready ( function ( ) { // Load IVR data from local storage var s…" at bounding box center [233, 12] width 297 height 148
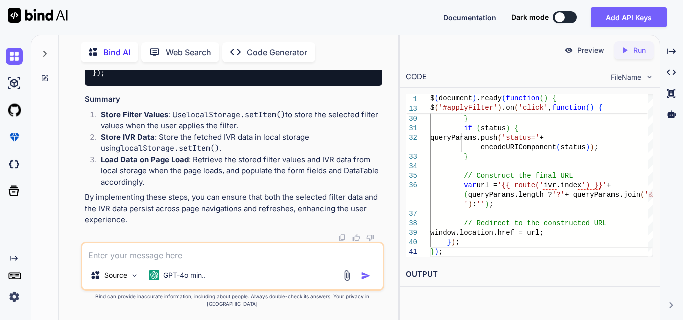
drag, startPoint x: 119, startPoint y: 139, endPoint x: 192, endPoint y: 245, distance: 129.1
click at [170, 86] on div "$( document ). ready ( function ( ) { // Load IVR data from local storage var s…" at bounding box center [233, 12] width 297 height 148
